Goal: Information Seeking & Learning: Learn about a topic

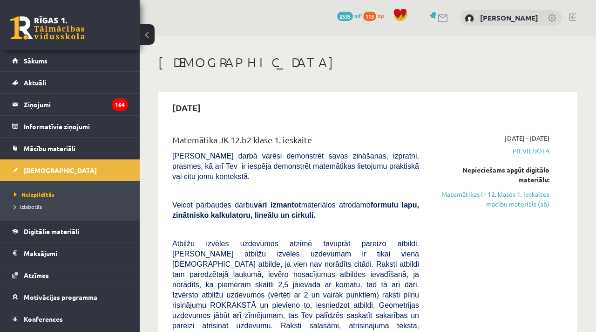
scroll to position [759, 0]
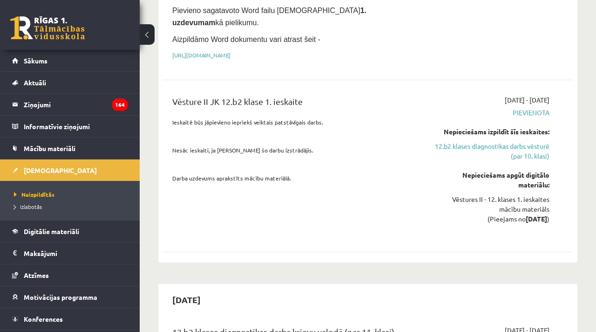
click at [57, 220] on link "Digitālie materiāli" at bounding box center [70, 230] width 116 height 21
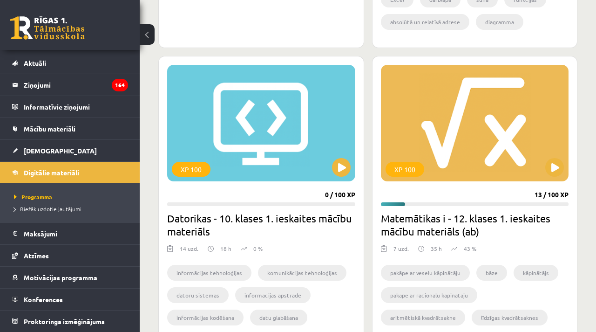
scroll to position [1014, 0]
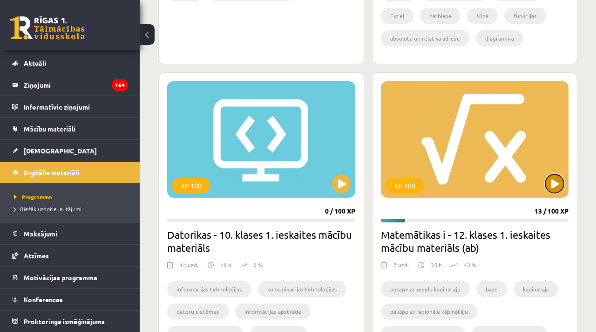
click at [560, 180] on button at bounding box center [554, 183] width 19 height 19
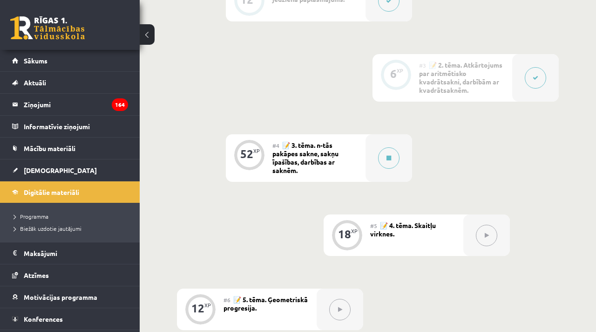
scroll to position [439, 0]
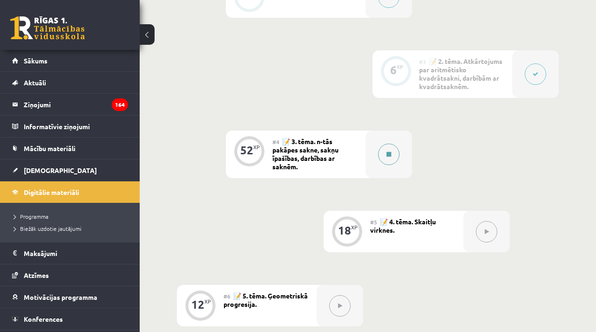
click at [384, 156] on button at bounding box center [388, 153] width 21 height 21
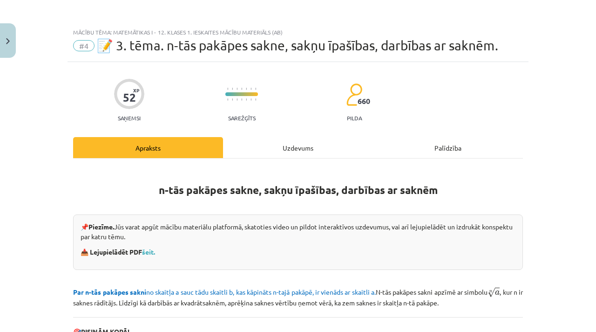
scroll to position [306, 0]
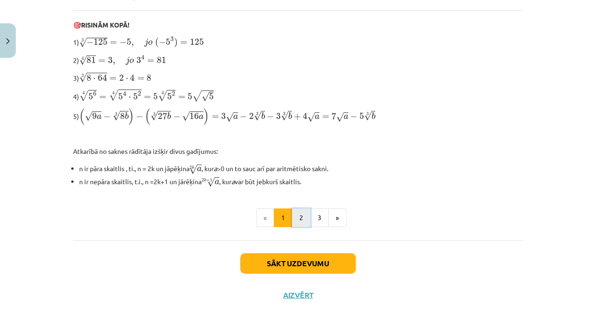
click at [304, 213] on button "2" at bounding box center [301, 217] width 19 height 19
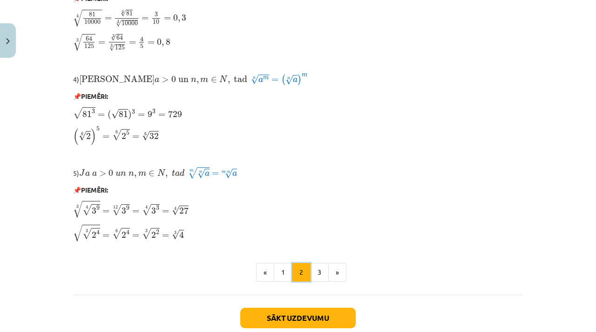
scroll to position [803, 0]
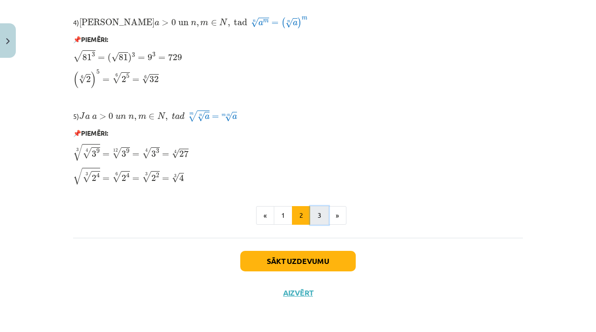
click at [312, 213] on button "3" at bounding box center [319, 215] width 19 height 19
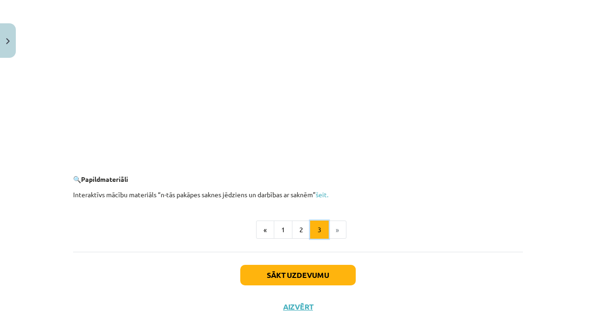
scroll to position [1703, 0]
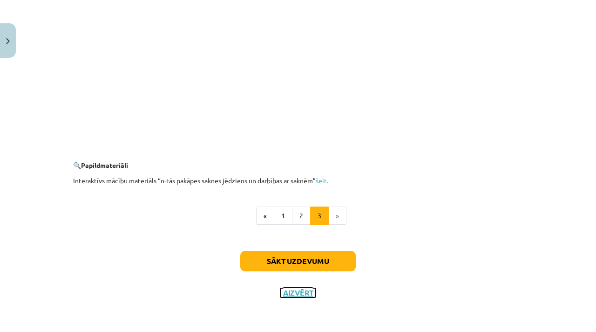
click at [297, 292] on button "Aizvērt" at bounding box center [297, 292] width 35 height 9
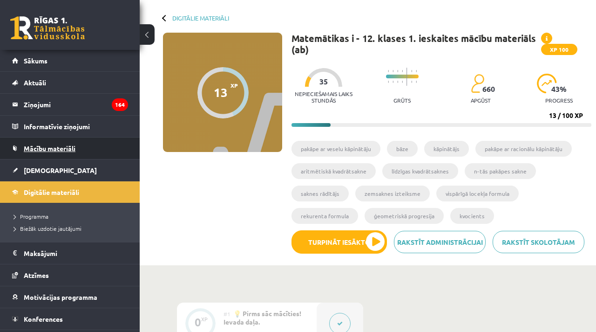
scroll to position [0, 0]
